Goal: Information Seeking & Learning: Learn about a topic

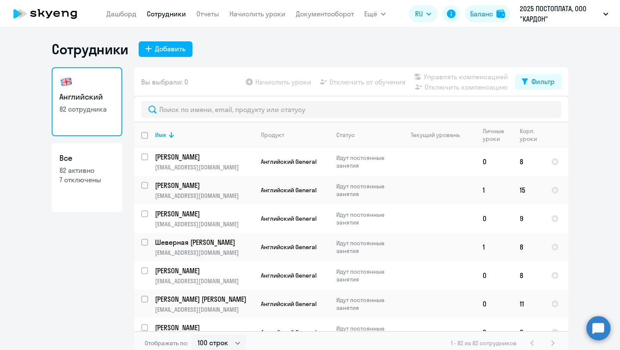
select select "100"
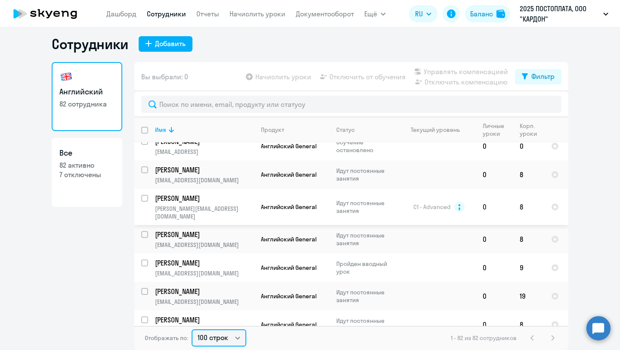
scroll to position [2131, 0]
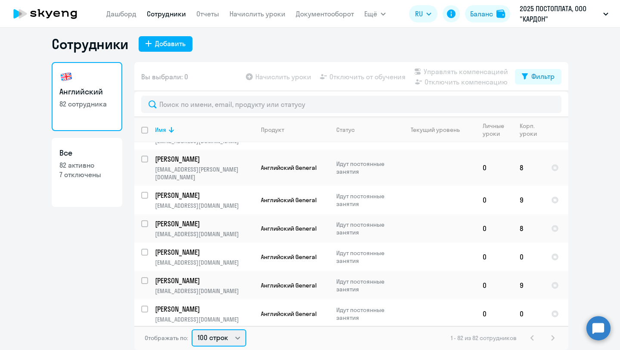
click at [228, 346] on select "30 строк 50 строк 100 строк" at bounding box center [219, 337] width 55 height 17
click at [192, 329] on select "30 строк 50 строк 100 строк" at bounding box center [219, 337] width 55 height 17
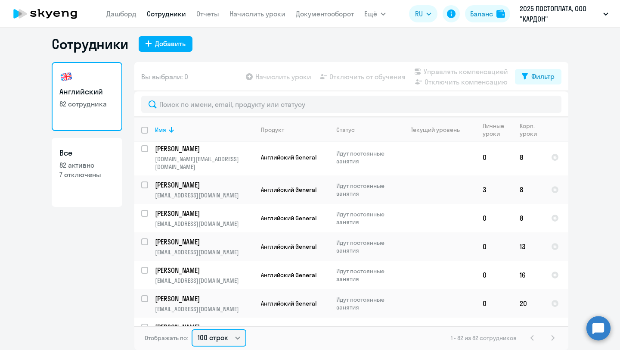
scroll to position [598, 0]
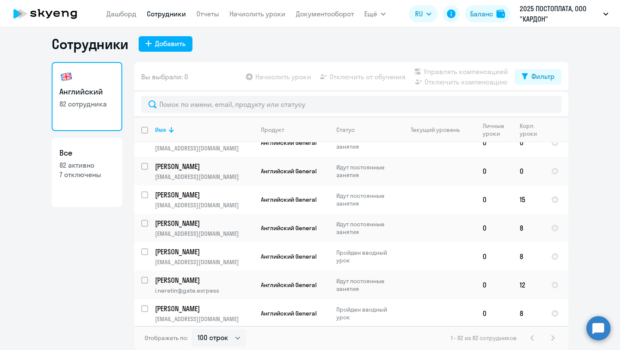
click at [87, 90] on h3 "Английский" at bounding box center [86, 91] width 55 height 11
click at [119, 17] on link "Дашборд" at bounding box center [121, 13] width 30 height 9
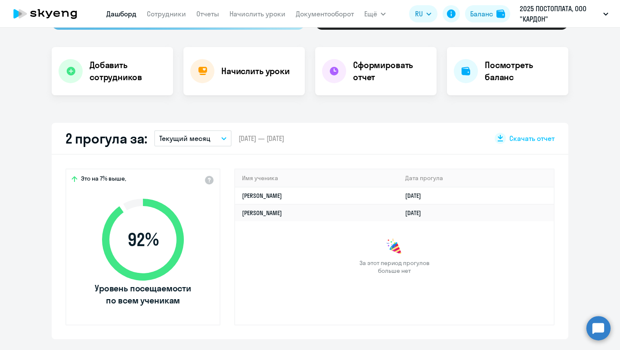
scroll to position [165, 0]
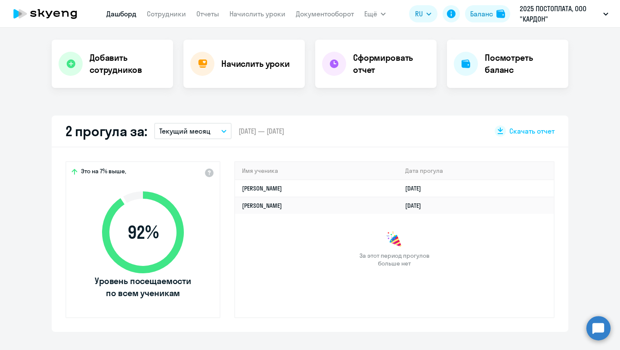
select select "30"
click at [301, 186] on td "[PERSON_NAME]" at bounding box center [316, 188] width 163 height 17
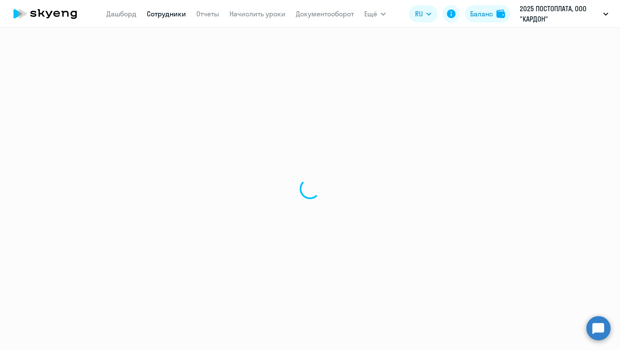
select select "english"
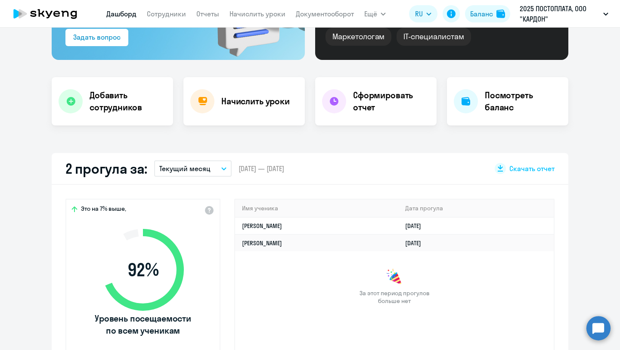
select select "30"
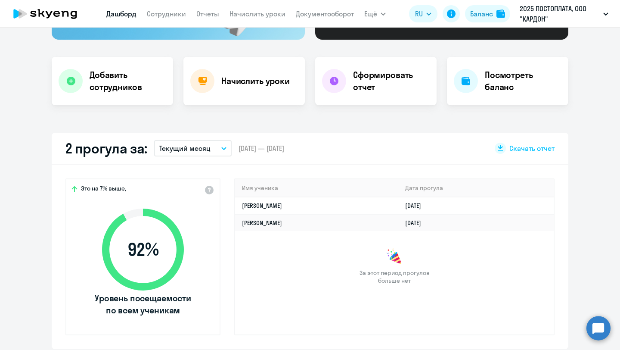
scroll to position [150, 0]
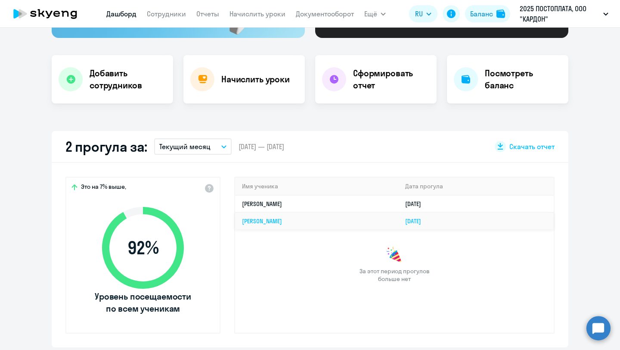
click at [306, 225] on td "[PERSON_NAME]" at bounding box center [316, 220] width 163 height 17
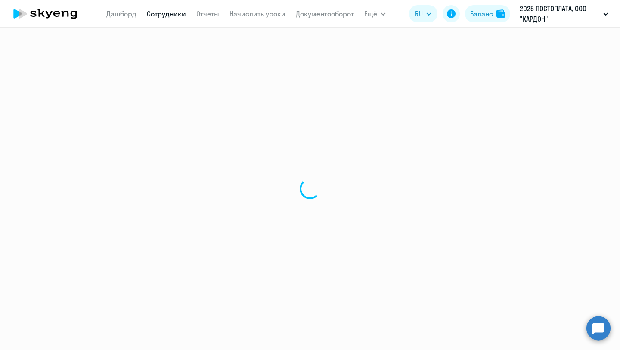
select select "english"
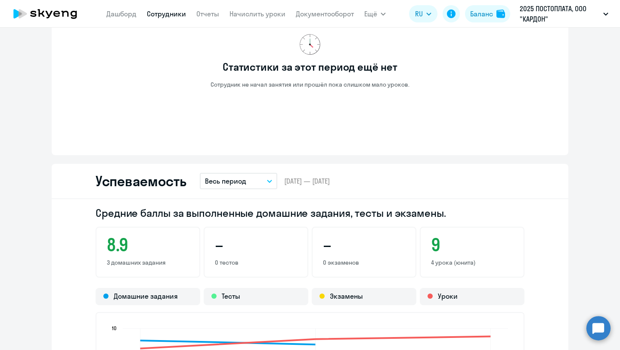
scroll to position [327, 0]
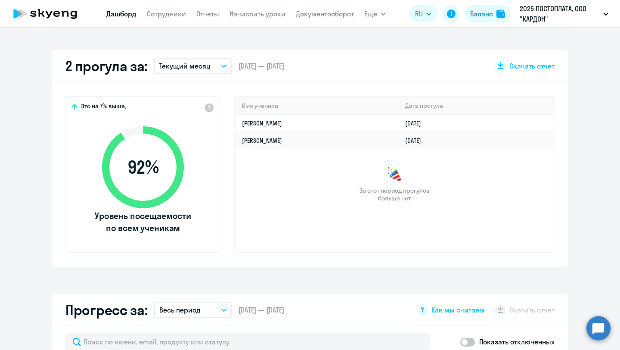
select select "30"
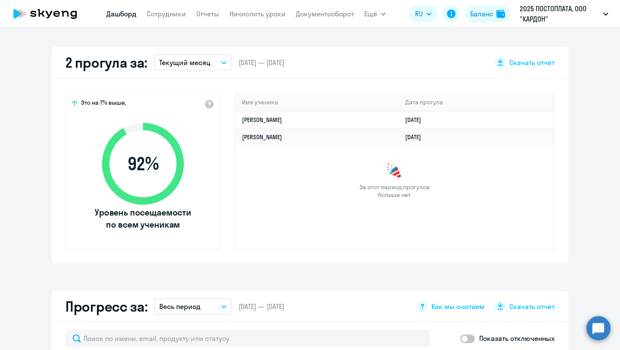
scroll to position [234, 0]
click at [399, 179] on img at bounding box center [394, 170] width 17 height 17
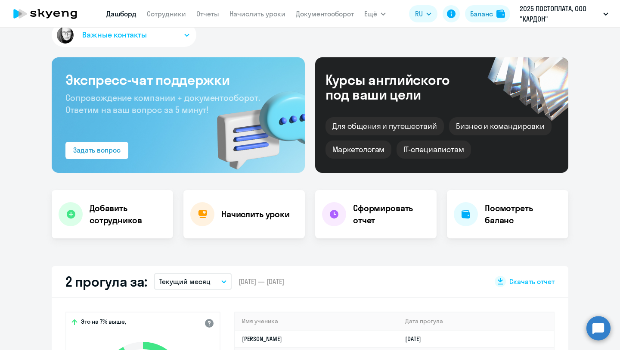
scroll to position [0, 0]
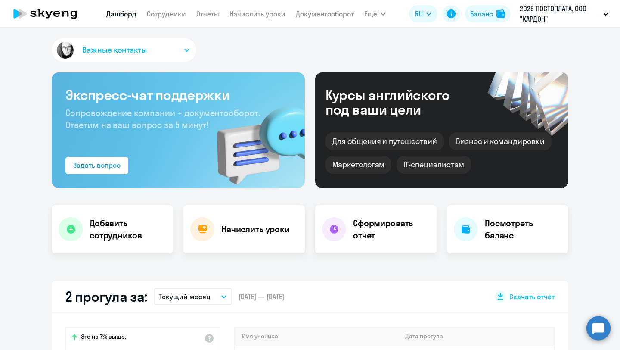
click at [148, 124] on span "Сопровождение компании + документооборот. Ответим на ваш вопрос за 5 минут!" at bounding box center [162, 118] width 195 height 23
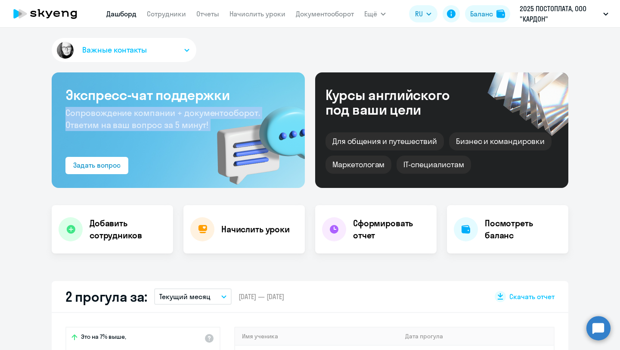
click at [148, 124] on span "Сопровождение компании + документооборот. Ответим на ваш вопрос за 5 минут!" at bounding box center [162, 118] width 195 height 23
click at [148, 125] on span "Сопровождение компании + документооборот. Ответим на ваш вопрос за 5 минут!" at bounding box center [162, 118] width 195 height 23
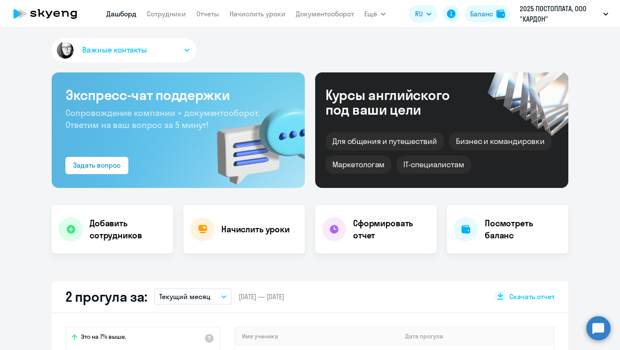
click at [359, 107] on div "Курсы английского под ваши цели" at bounding box center [399, 101] width 147 height 29
click at [359, 108] on div "Курсы английского под ваши цели" at bounding box center [399, 101] width 147 height 29
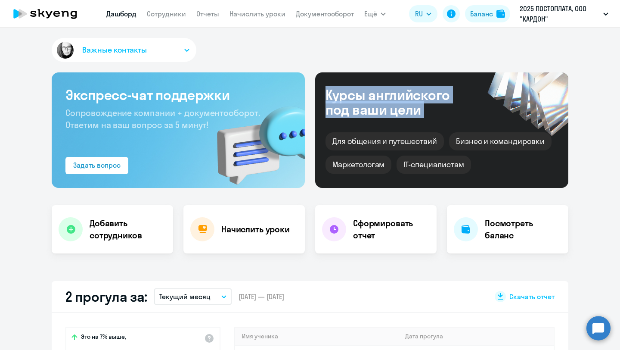
click at [359, 108] on div "Курсы английского под ваши цели" at bounding box center [399, 101] width 147 height 29
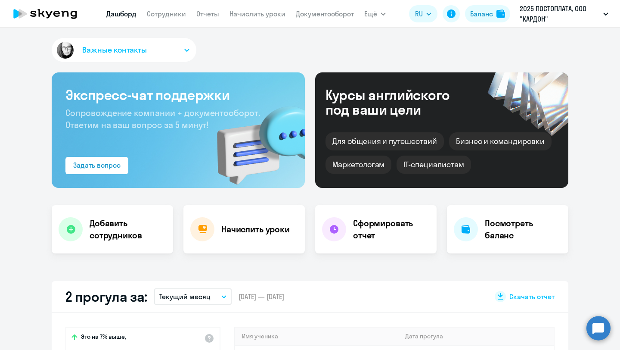
click at [287, 60] on div "Важные контакты" at bounding box center [310, 52] width 517 height 28
click at [374, 15] on span "Ещё" at bounding box center [371, 14] width 13 height 10
click at [374, 16] on span "Ещё" at bounding box center [371, 14] width 13 height 10
click at [175, 14] on link "Сотрудники" at bounding box center [166, 13] width 39 height 9
select select "30"
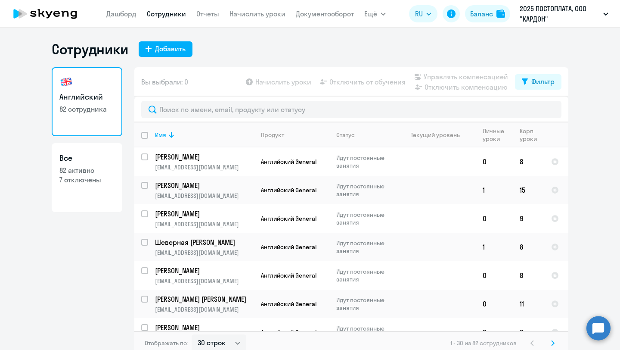
click at [97, 168] on p "82 активно" at bounding box center [86, 169] width 55 height 9
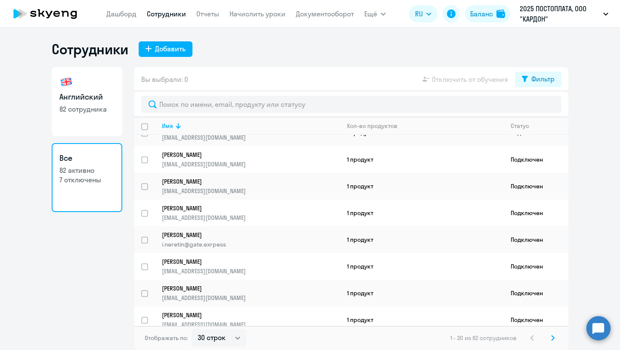
scroll to position [597, 0]
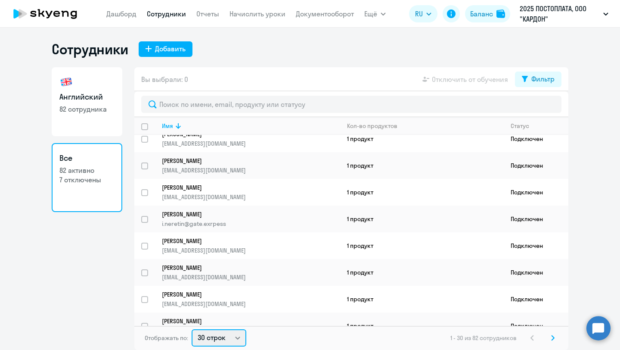
click at [216, 339] on select "30 строк 50 строк 100 строк" at bounding box center [219, 337] width 55 height 17
select select "100"
click at [192, 329] on select "30 строк 50 строк 100 строк" at bounding box center [219, 337] width 55 height 17
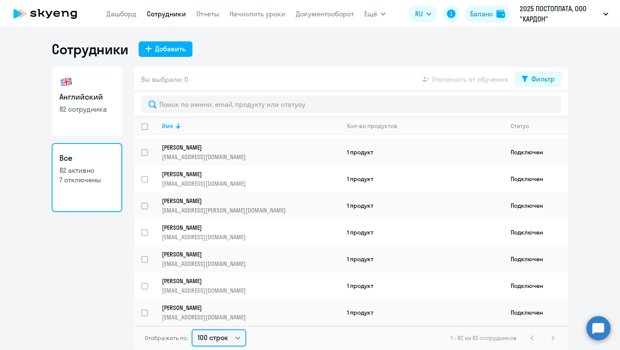
scroll to position [1964, 0]
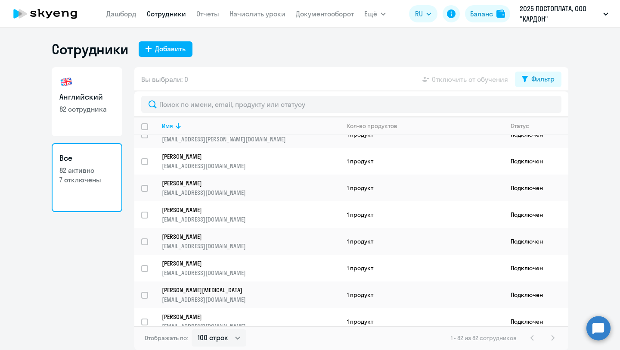
click at [83, 90] on link "Английский 82 сотрудника" at bounding box center [87, 101] width 71 height 69
select select "30"
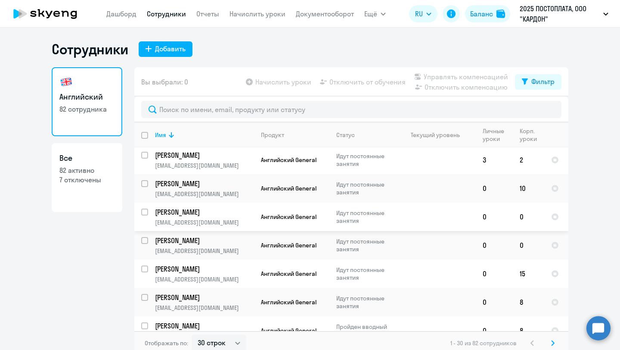
scroll to position [530, 0]
click at [426, 259] on td at bounding box center [436, 273] width 80 height 28
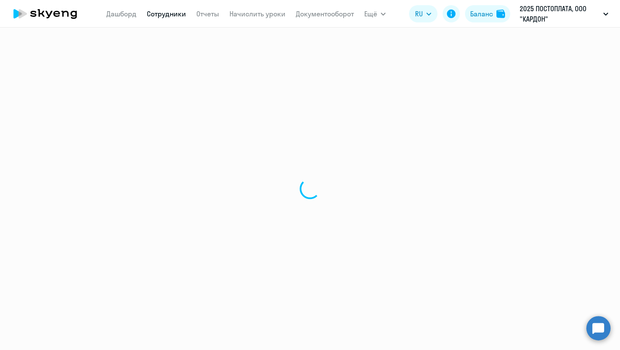
select select "english"
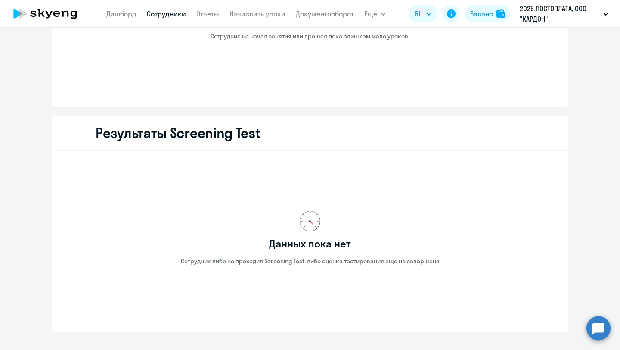
scroll to position [1042, 0]
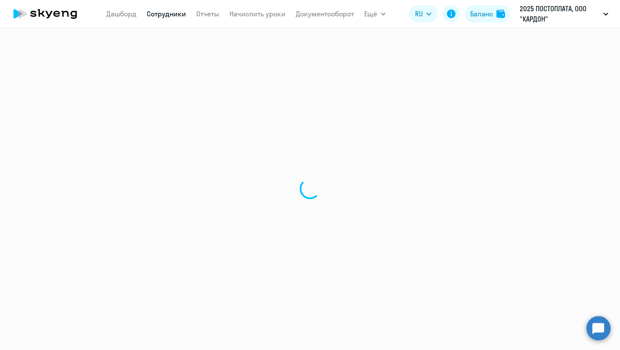
select select "30"
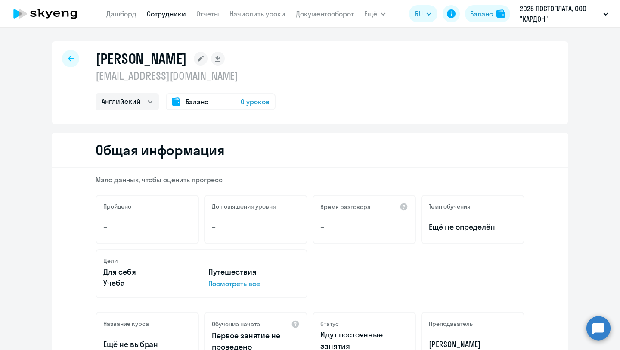
select select "english"
